Goal: Task Accomplishment & Management: Use online tool/utility

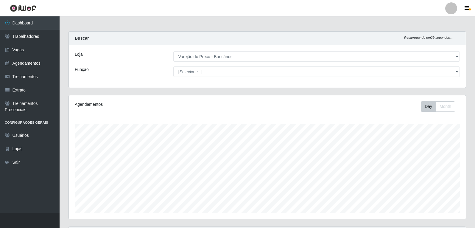
select select "157"
click at [211, 78] on div "Loja [Selecione...] Varejão do Preço - Bancários Função [Selecione...] Auxiliar…" at bounding box center [267, 66] width 397 height 42
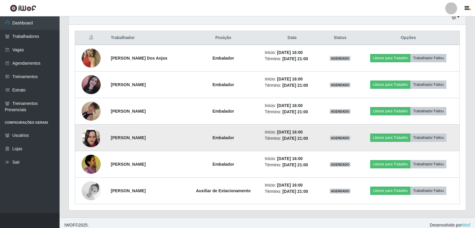
scroll to position [221, 0]
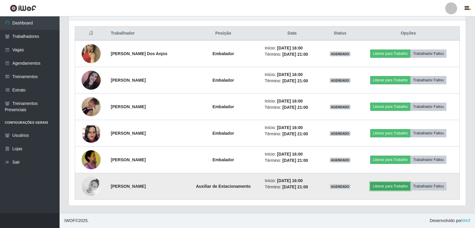
click at [392, 186] on button "Liberar para Trabalho" at bounding box center [390, 186] width 40 height 8
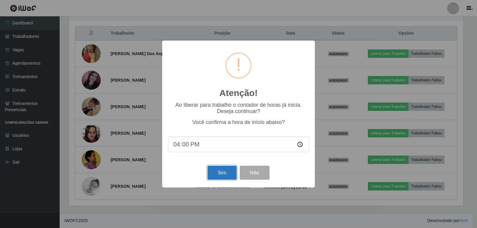
click at [224, 174] on button "Sim" at bounding box center [221, 173] width 29 height 14
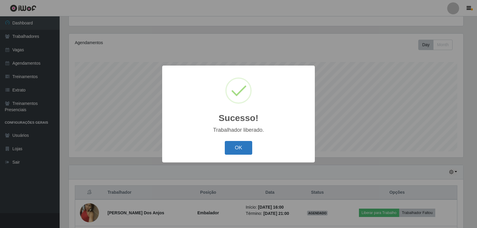
click at [242, 150] on button "OK" at bounding box center [239, 148] width 28 height 14
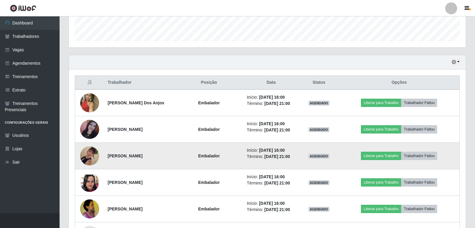
scroll to position [181, 0]
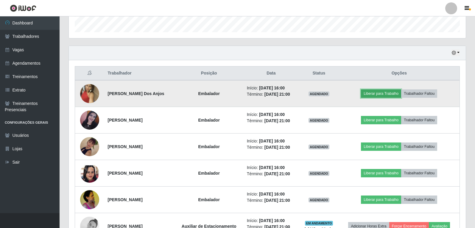
click at [388, 94] on button "Liberar para Trabalho" at bounding box center [381, 93] width 40 height 8
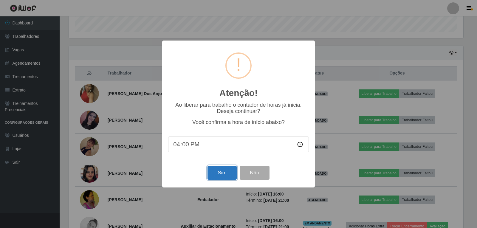
click at [229, 171] on button "Sim" at bounding box center [221, 173] width 29 height 14
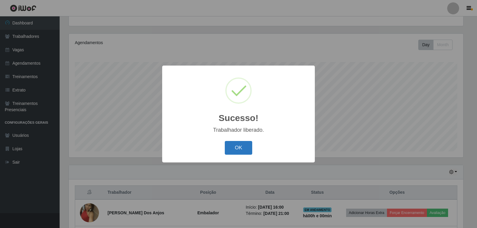
click at [244, 146] on button "OK" at bounding box center [239, 148] width 28 height 14
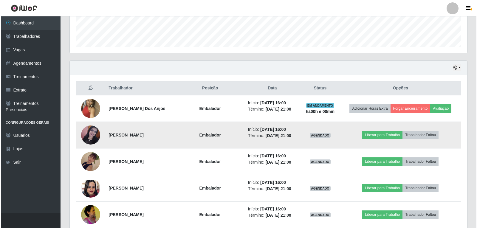
scroll to position [181, 0]
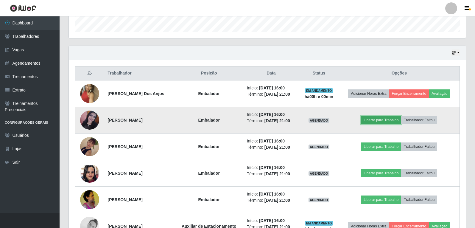
click at [375, 119] on button "Liberar para Trabalho" at bounding box center [381, 120] width 40 height 8
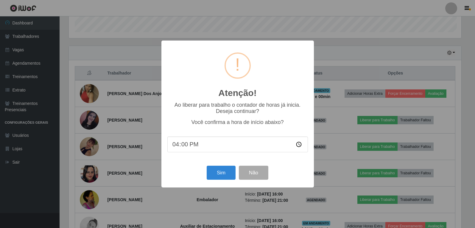
scroll to position [124, 394]
click at [217, 175] on button "Sim" at bounding box center [221, 173] width 29 height 14
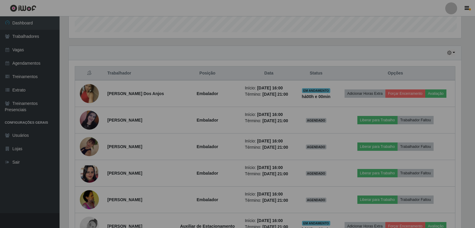
scroll to position [0, 0]
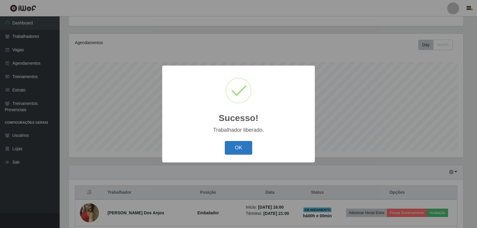
click at [237, 148] on button "OK" at bounding box center [239, 148] width 28 height 14
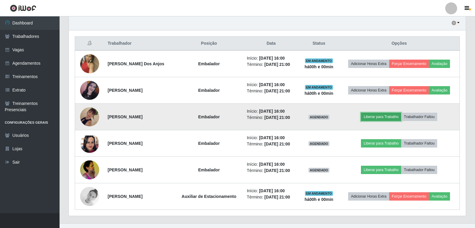
click at [376, 116] on button "Liberar para Trabalho" at bounding box center [381, 117] width 40 height 8
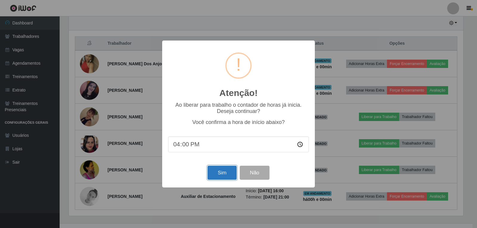
click at [229, 177] on button "Sim" at bounding box center [221, 173] width 29 height 14
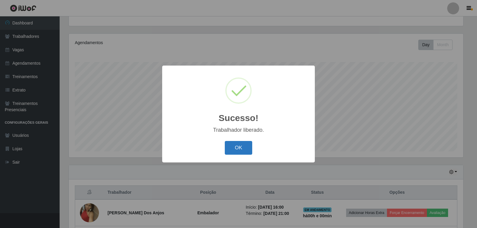
click at [226, 142] on button "OK" at bounding box center [239, 148] width 28 height 14
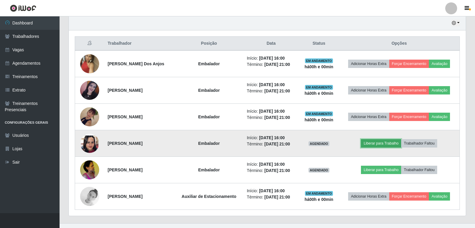
click at [380, 145] on button "Liberar para Trabalho" at bounding box center [381, 143] width 40 height 8
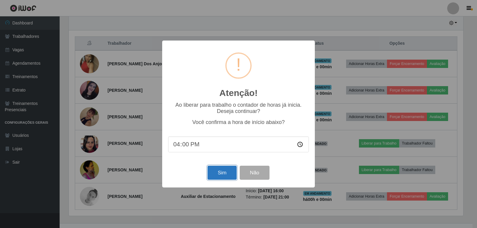
click at [215, 175] on button "Sim" at bounding box center [221, 173] width 29 height 14
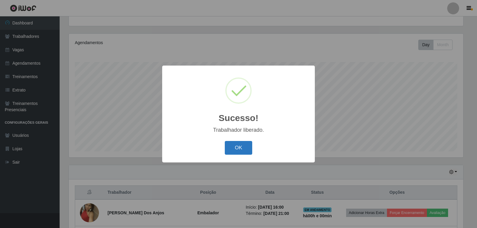
click at [242, 147] on button "OK" at bounding box center [239, 148] width 28 height 14
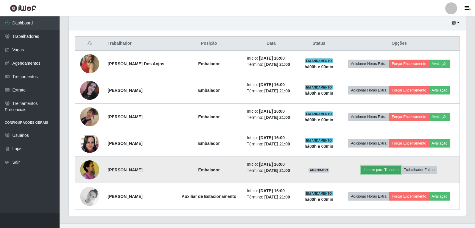
click at [392, 170] on button "Liberar para Trabalho" at bounding box center [381, 170] width 40 height 8
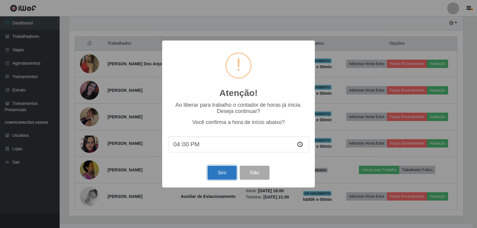
click at [225, 172] on button "Sim" at bounding box center [221, 173] width 29 height 14
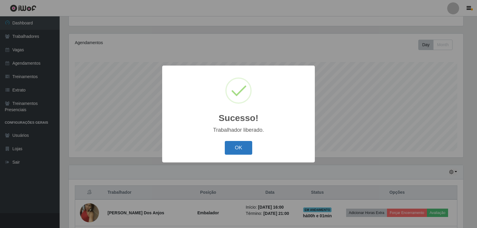
click at [234, 147] on button "OK" at bounding box center [239, 148] width 28 height 14
